Goal: Download file/media

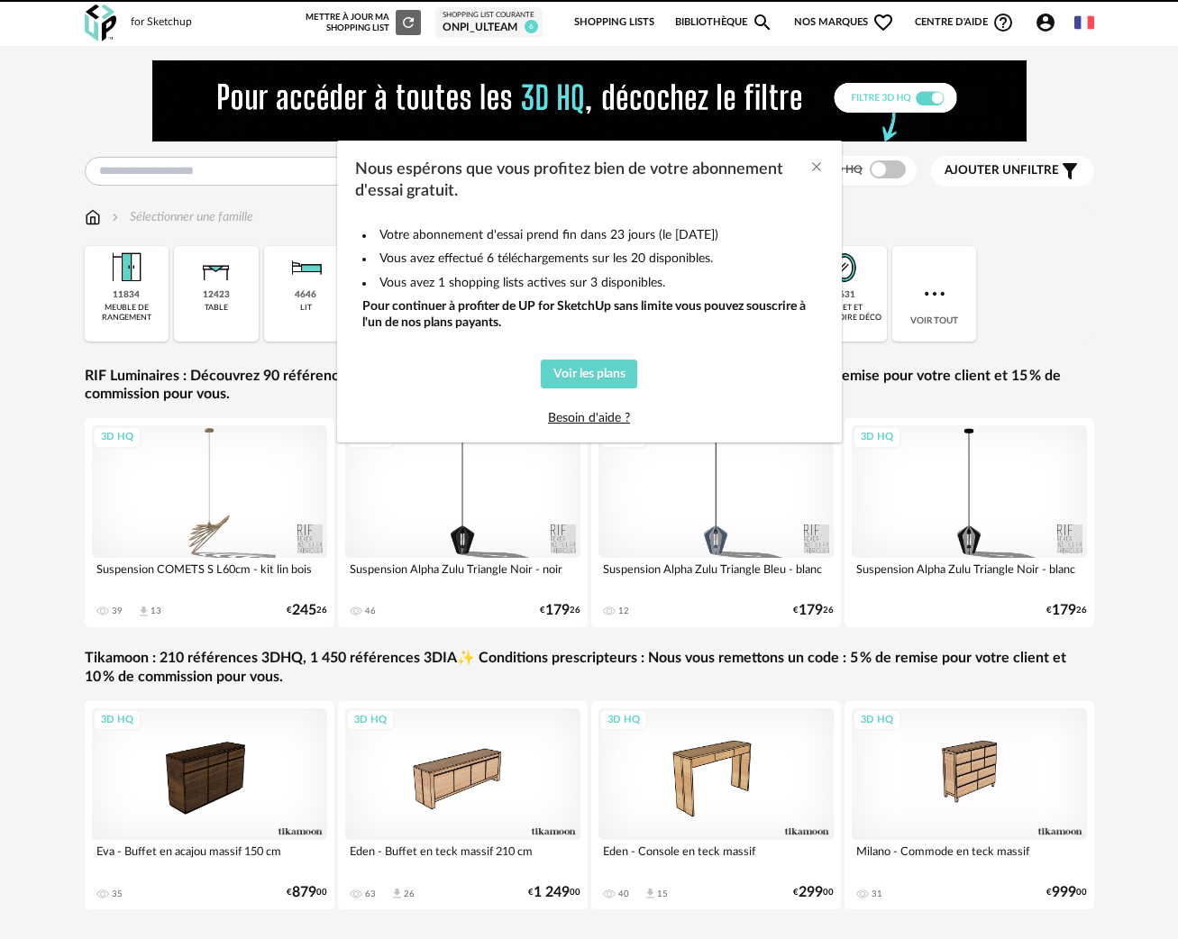
click at [199, 171] on div "Nous espérons que vous profitez bien de votre abonnement d'essai gratuit. Votre…" at bounding box center [589, 469] width 1178 height 939
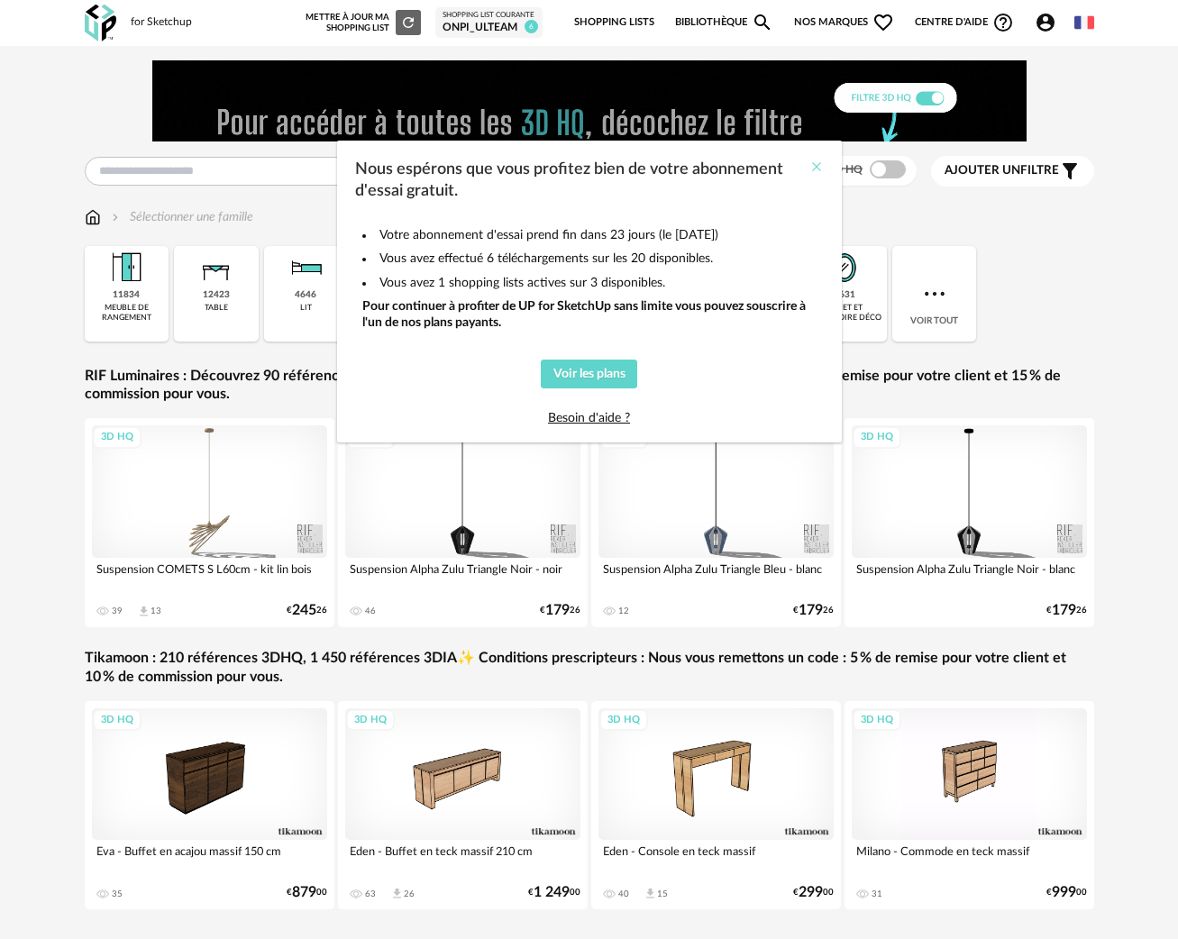
click at [811, 165] on icon "Close" at bounding box center [816, 166] width 14 height 14
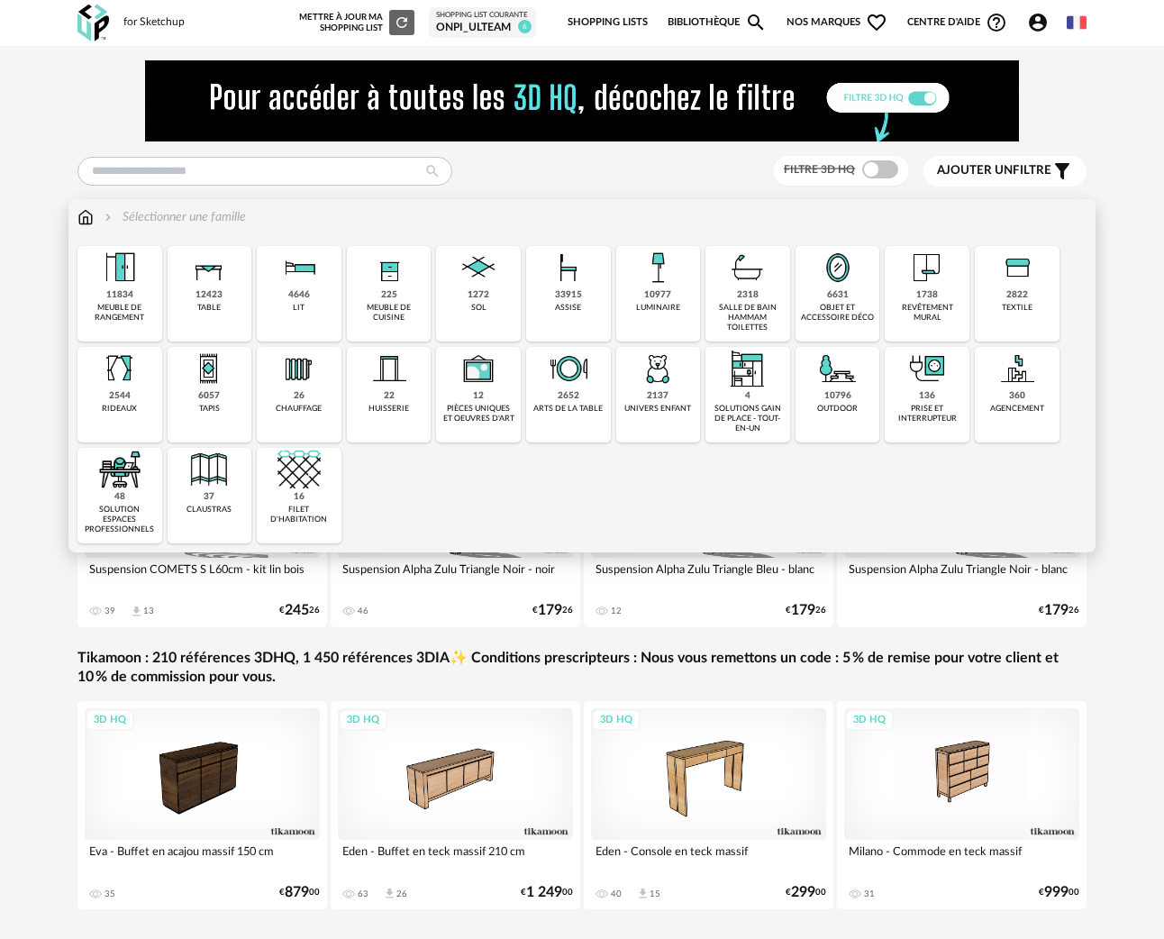
click at [850, 304] on div "objet et accessoire déco" at bounding box center [838, 313] width 74 height 21
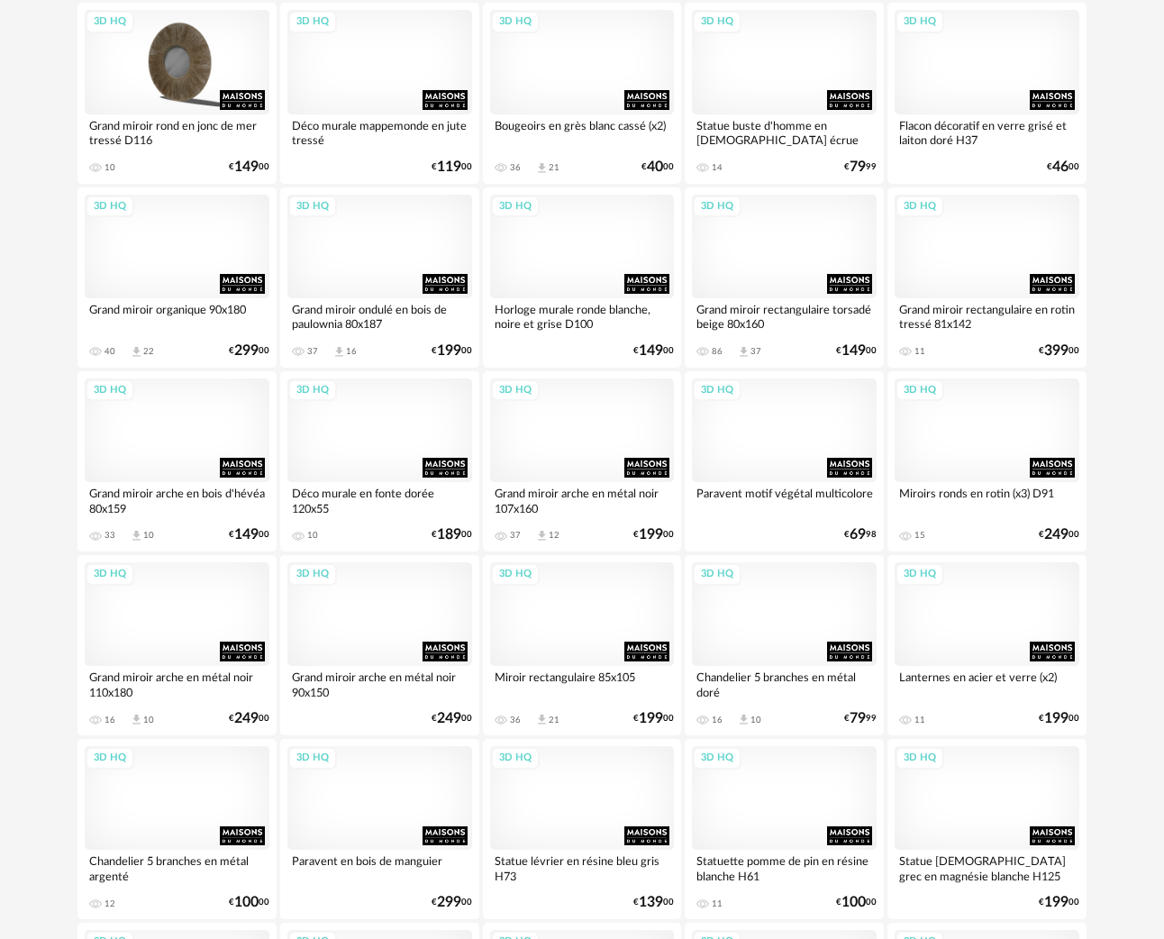
scroll to position [525, 0]
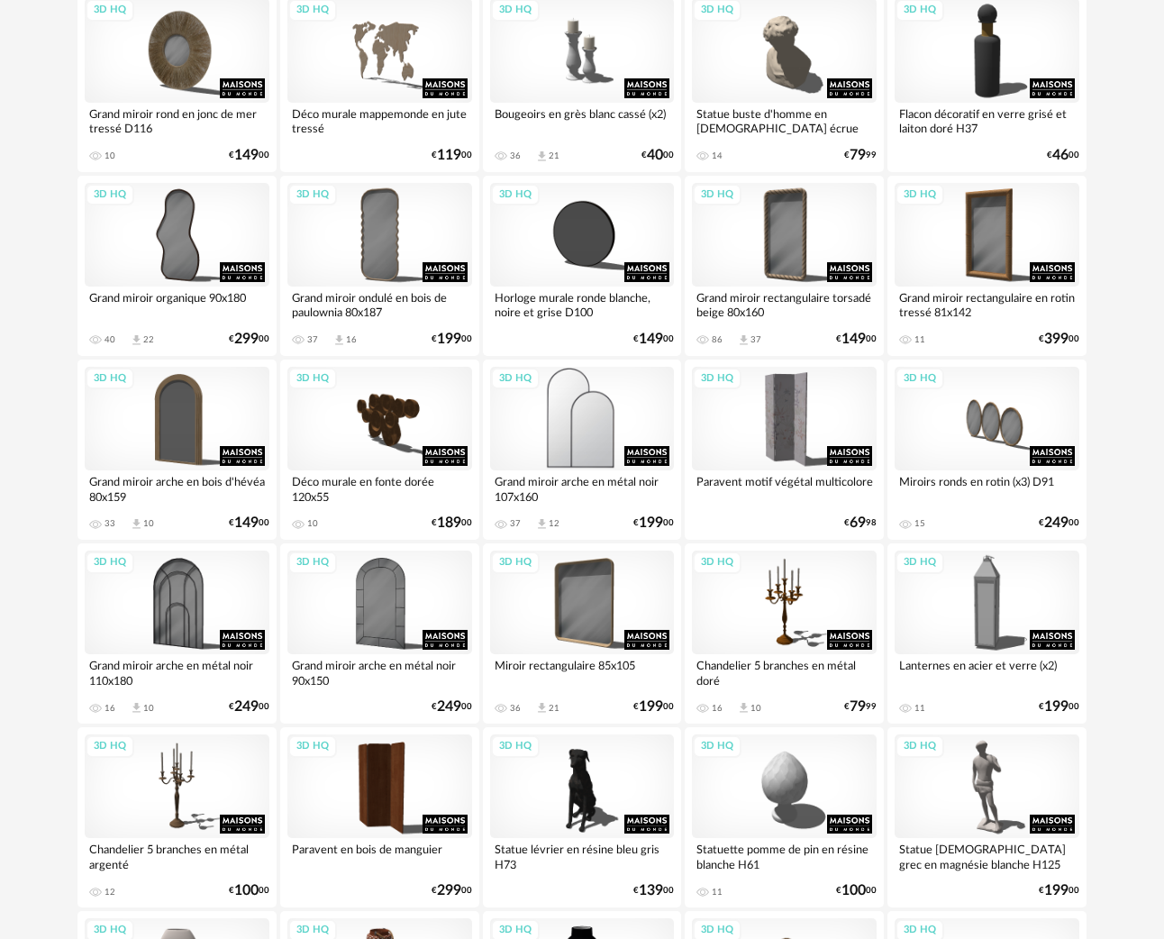
click at [607, 406] on div "3D HQ" at bounding box center [582, 419] width 185 height 104
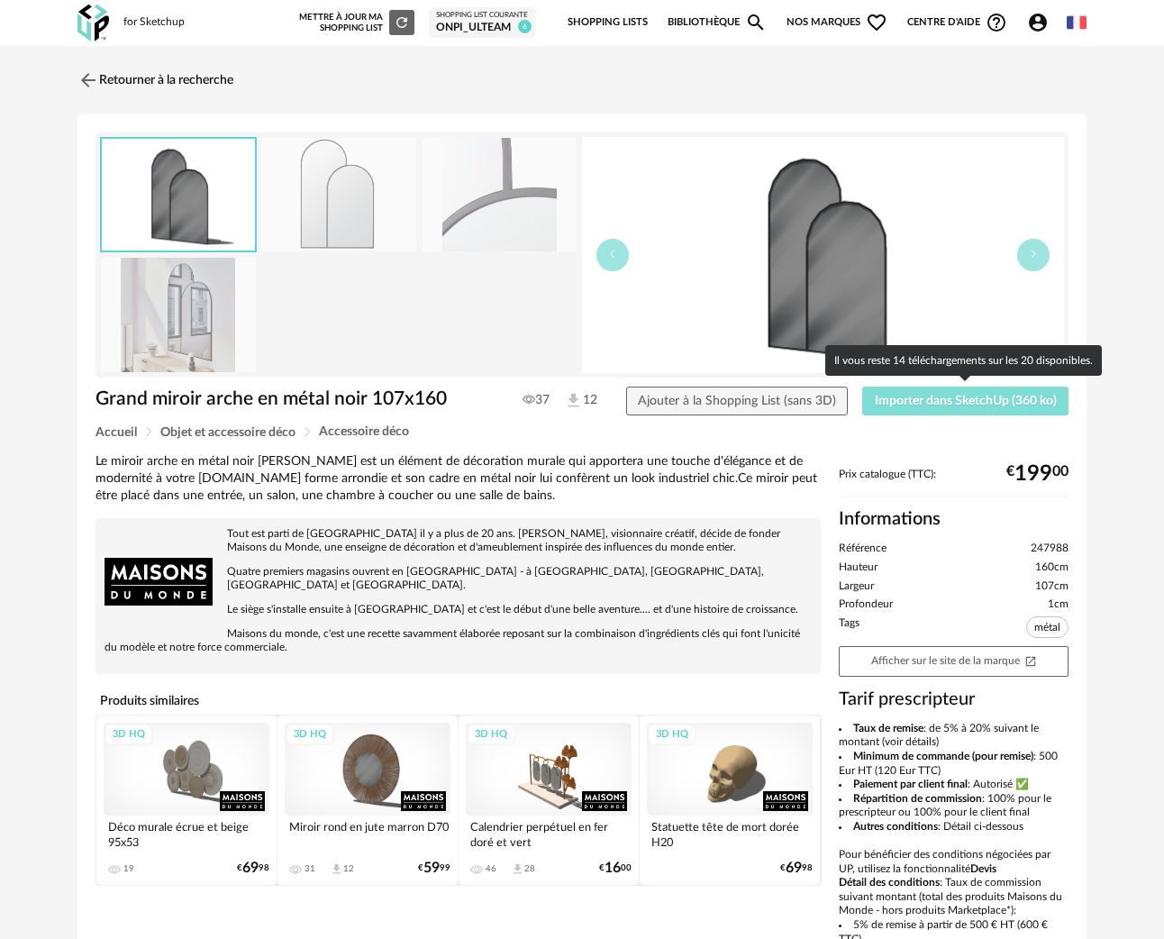
click at [957, 399] on span "Importer dans SketchUp (360 ko)" at bounding box center [966, 401] width 182 height 13
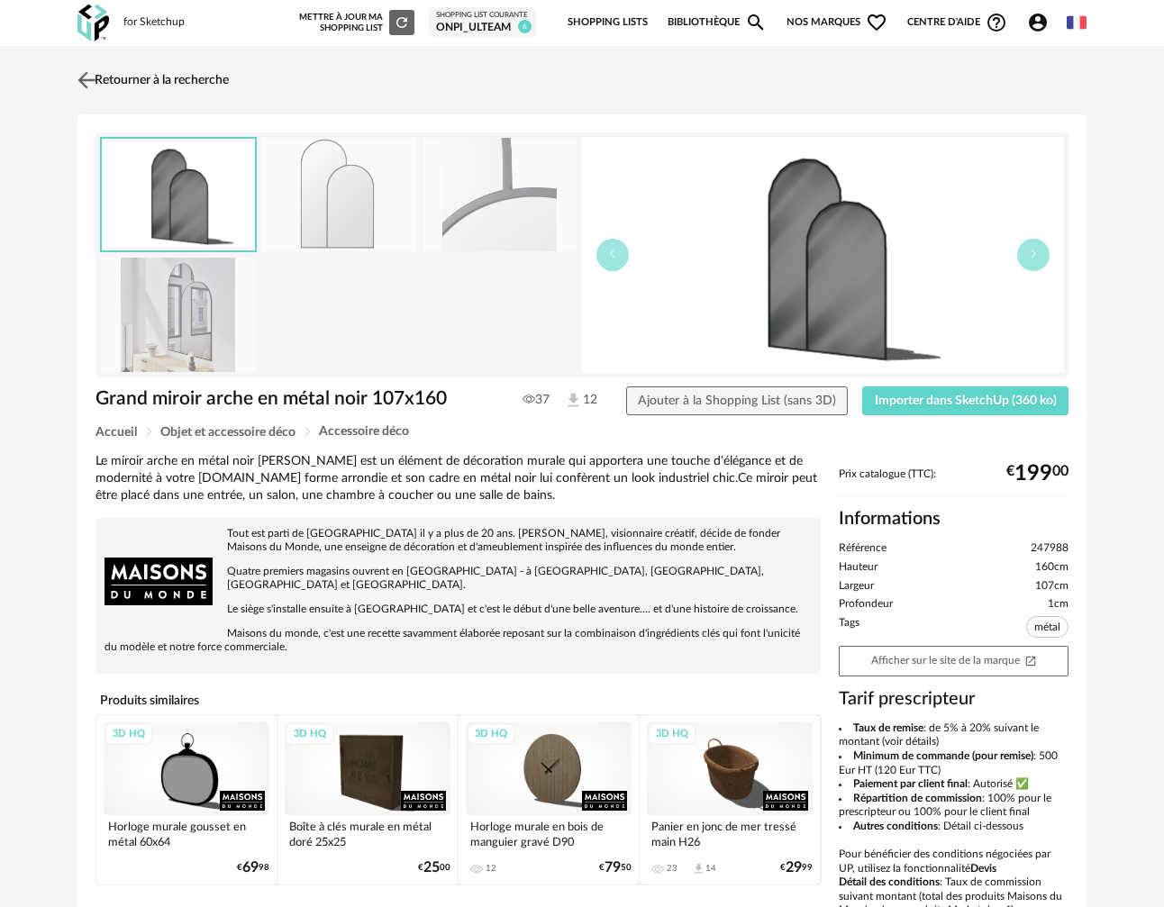
click at [148, 83] on link "Retourner à la recherche" at bounding box center [151, 80] width 156 height 40
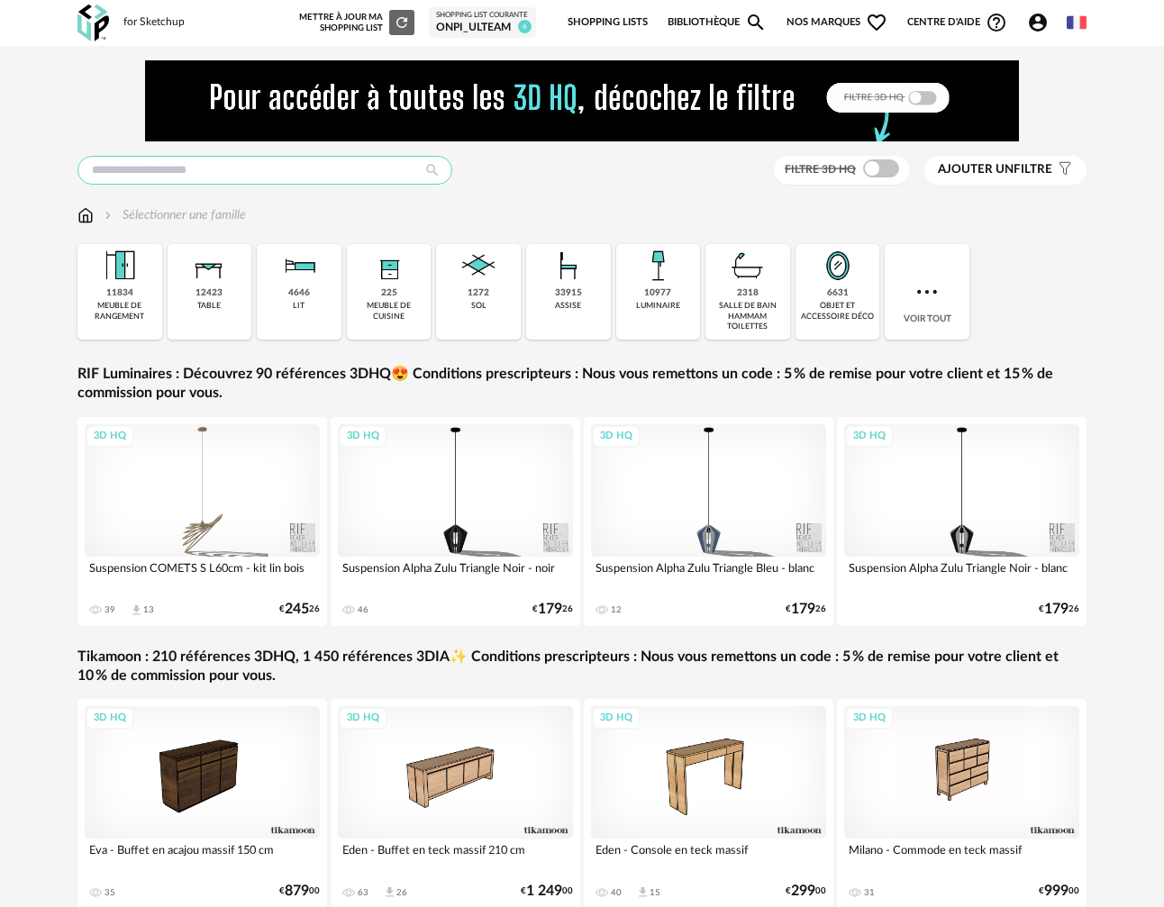
click at [250, 175] on input "text" at bounding box center [264, 170] width 375 height 29
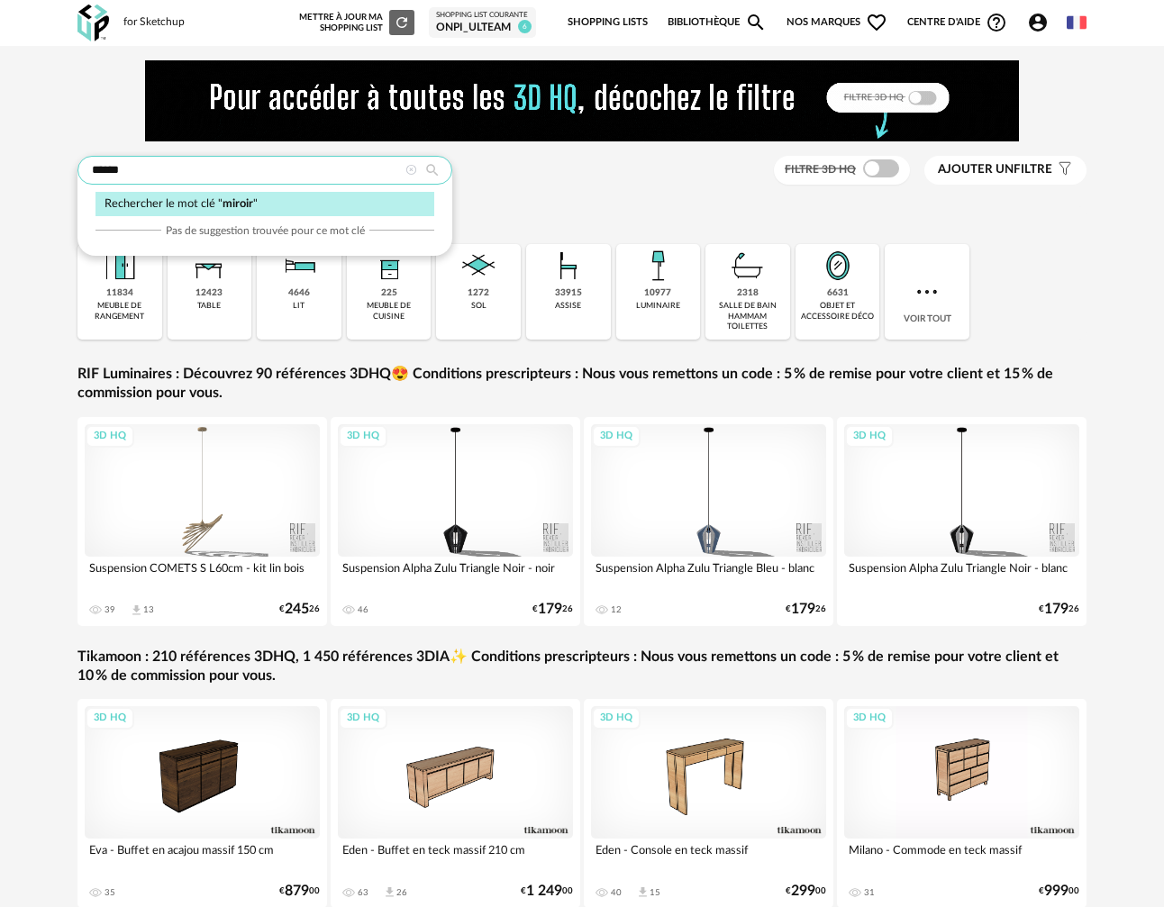
type input "******"
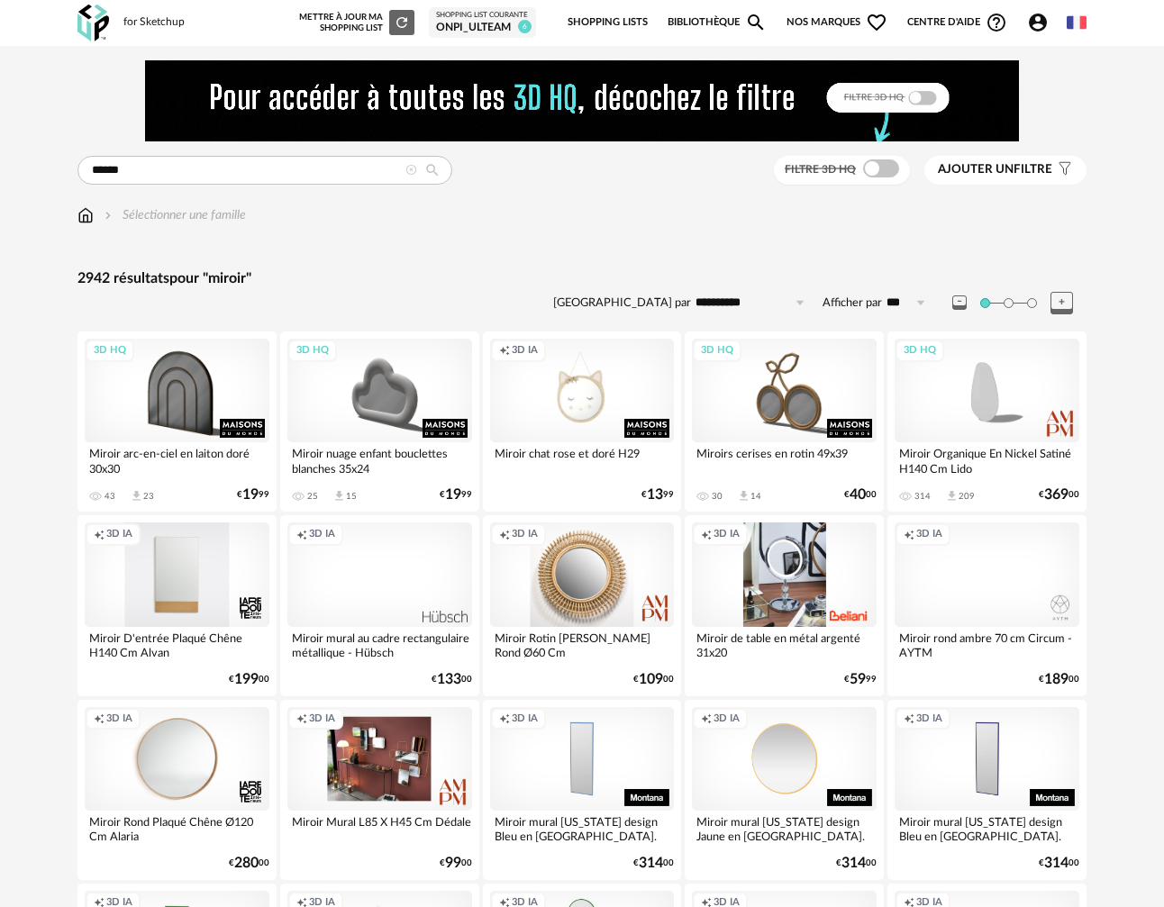
click at [852, 173] on span "Filtre 3D HQ" at bounding box center [820, 169] width 71 height 11
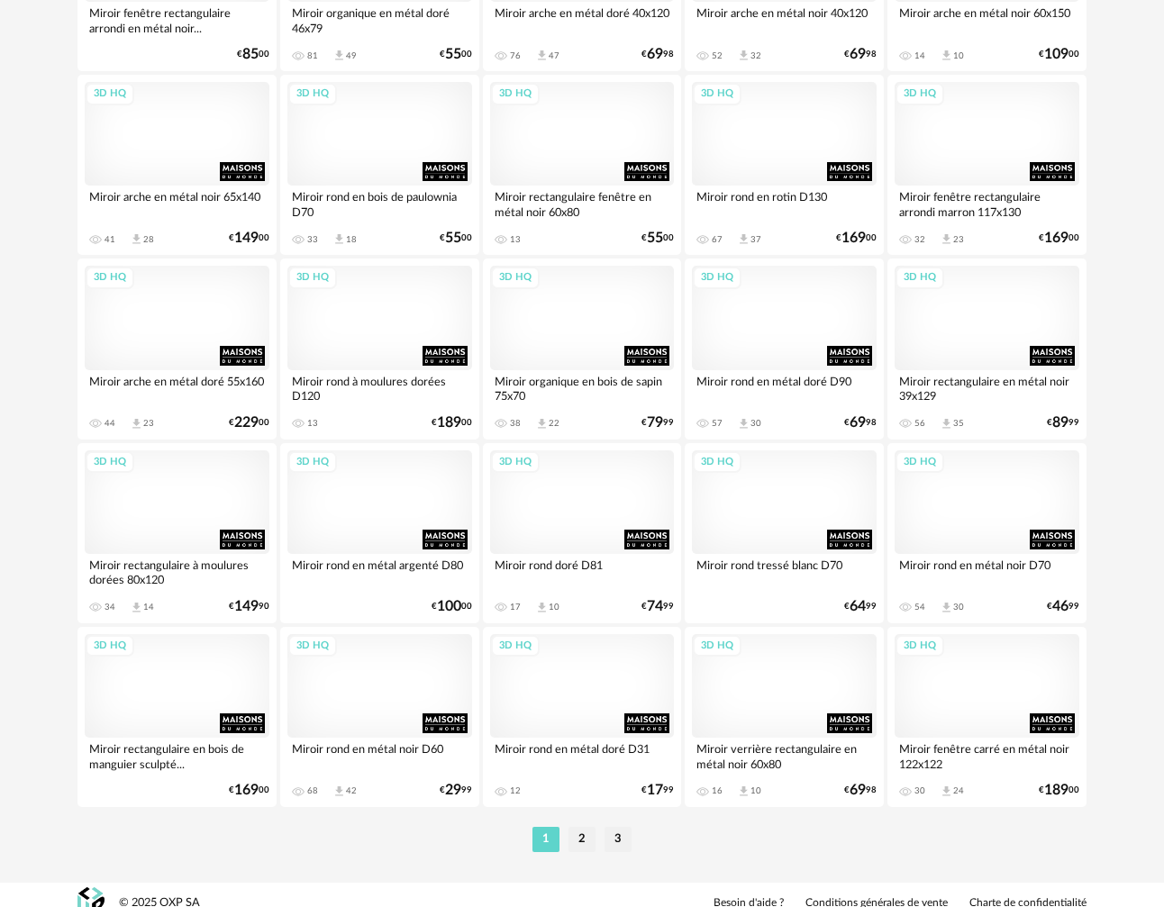
scroll to position [3217, 0]
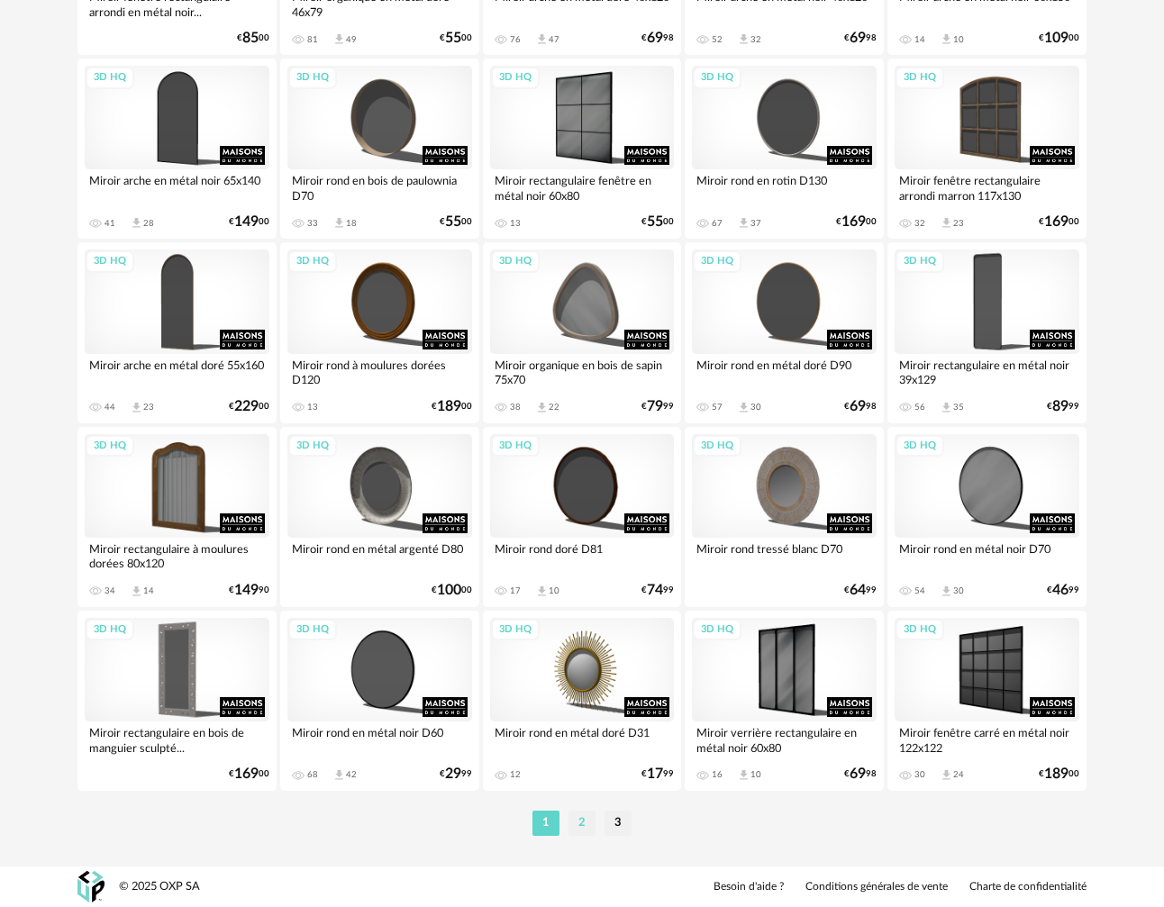
click at [582, 820] on li "2" at bounding box center [582, 823] width 27 height 25
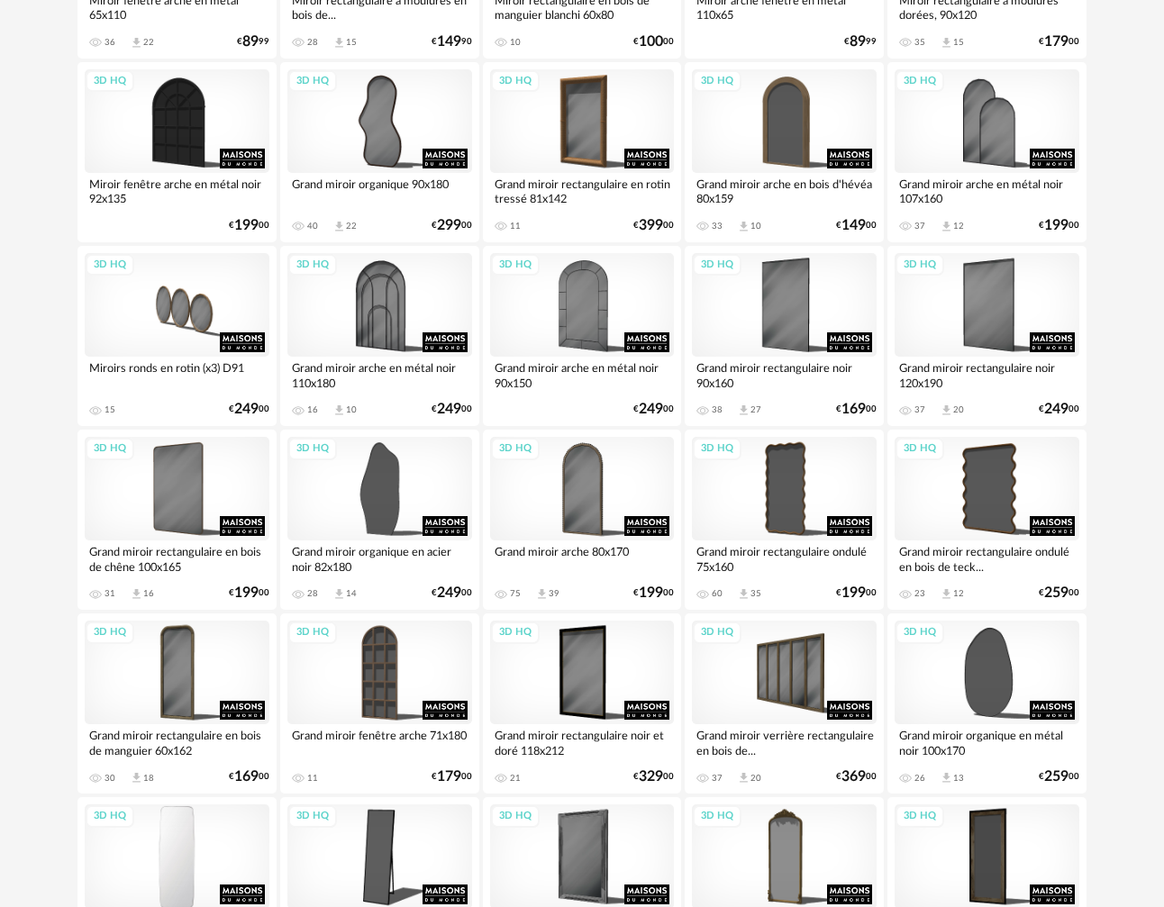
scroll to position [774, 0]
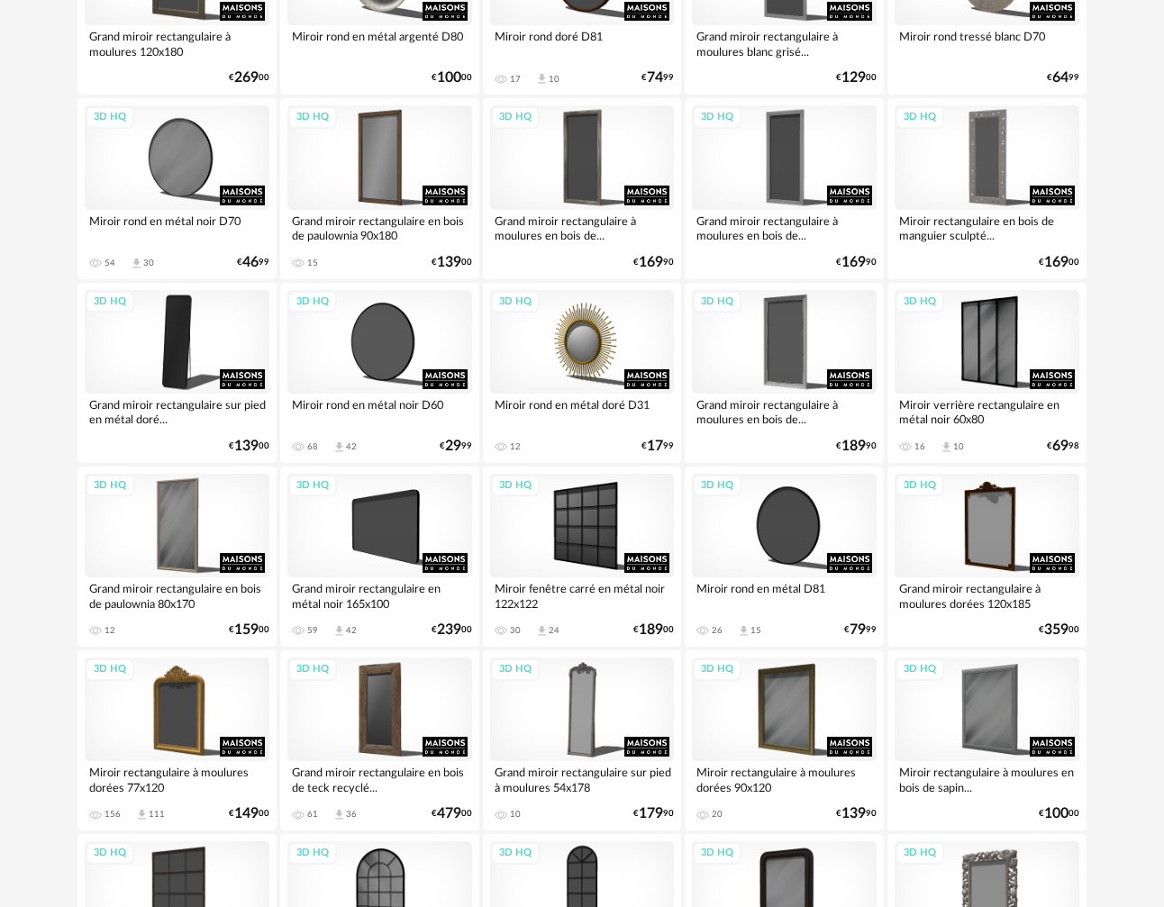
scroll to position [1431, 0]
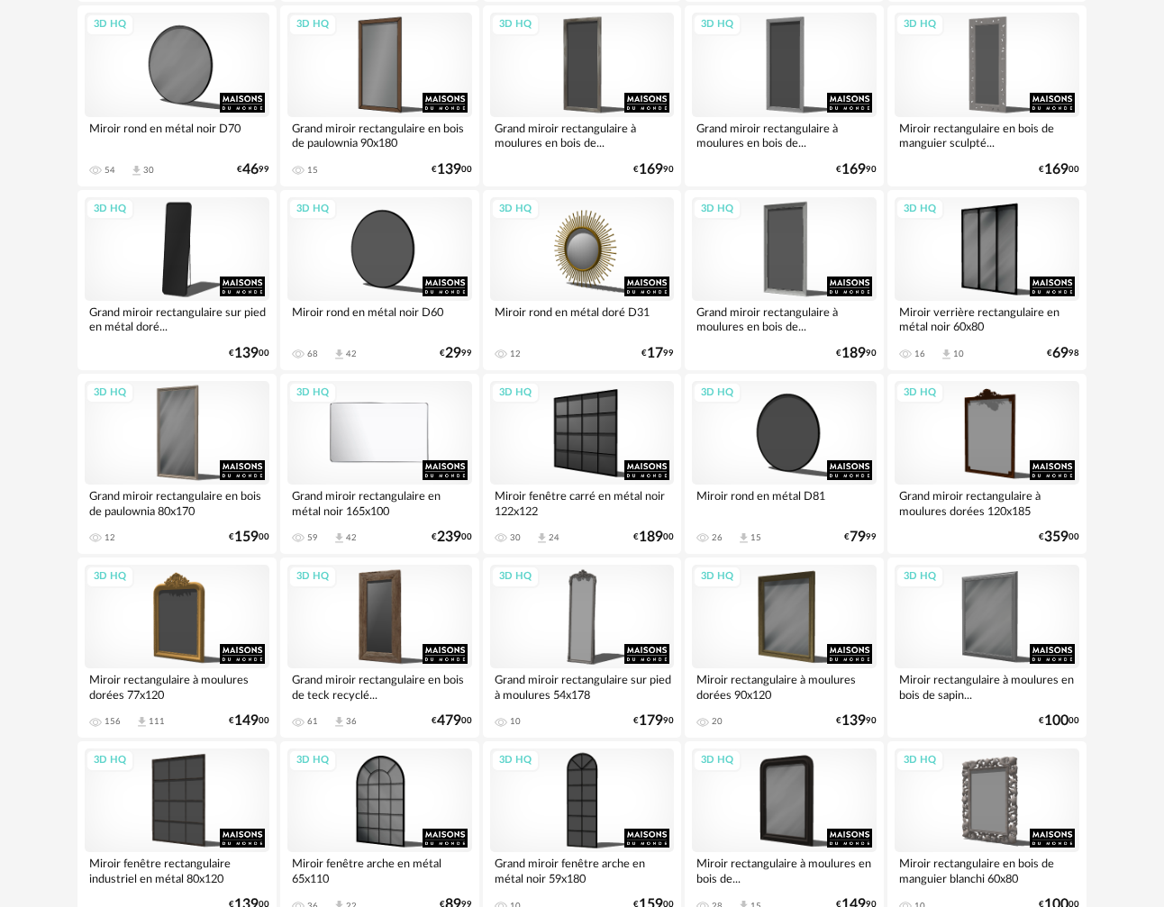
click at [389, 417] on div "3D HQ" at bounding box center [379, 433] width 185 height 104
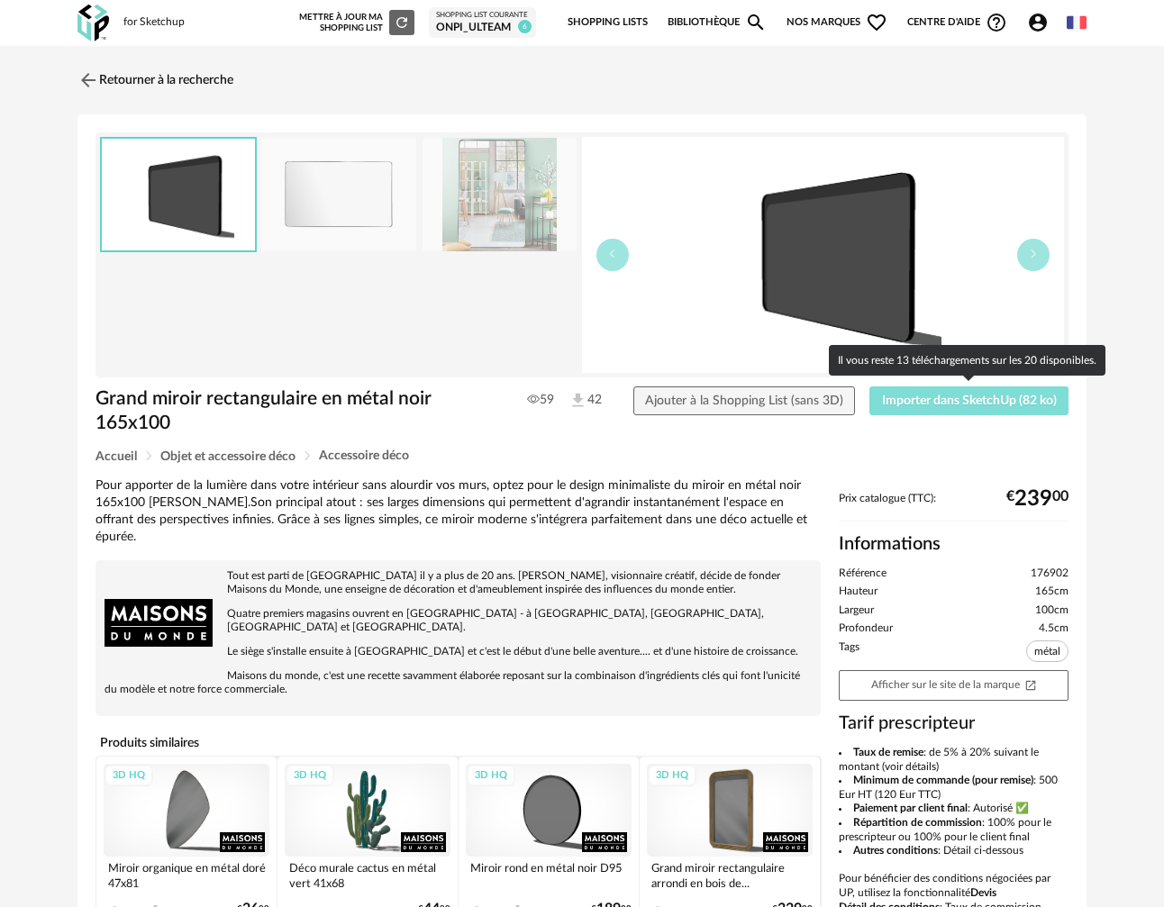
click at [919, 403] on span "Importer dans SketchUp (82 ko)" at bounding box center [969, 401] width 175 height 13
